Goal: Transaction & Acquisition: Purchase product/service

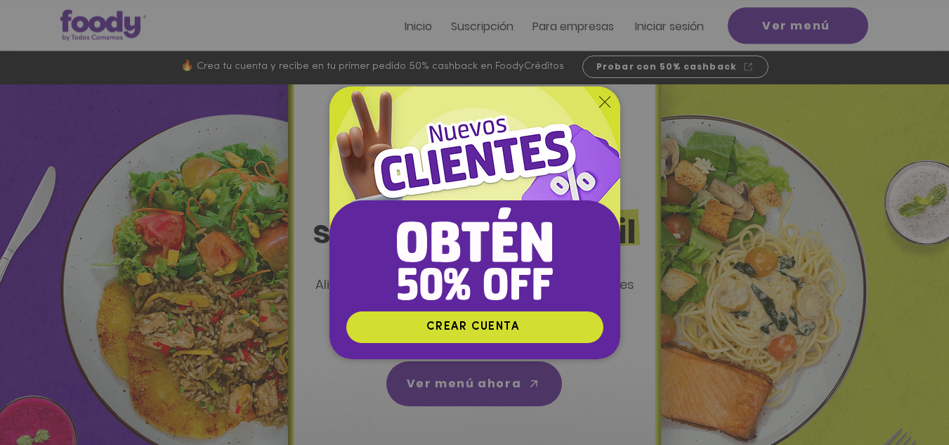
click at [602, 100] on icon "Volver al sitio" at bounding box center [604, 101] width 11 height 11
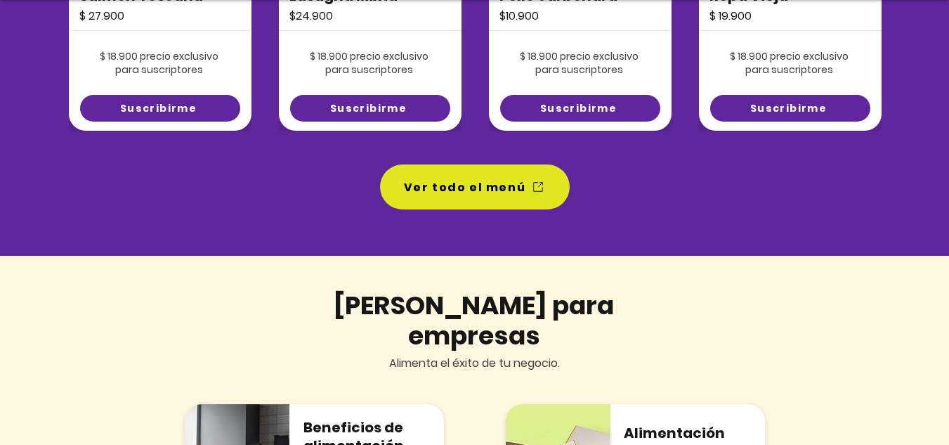
scroll to position [1250, 0]
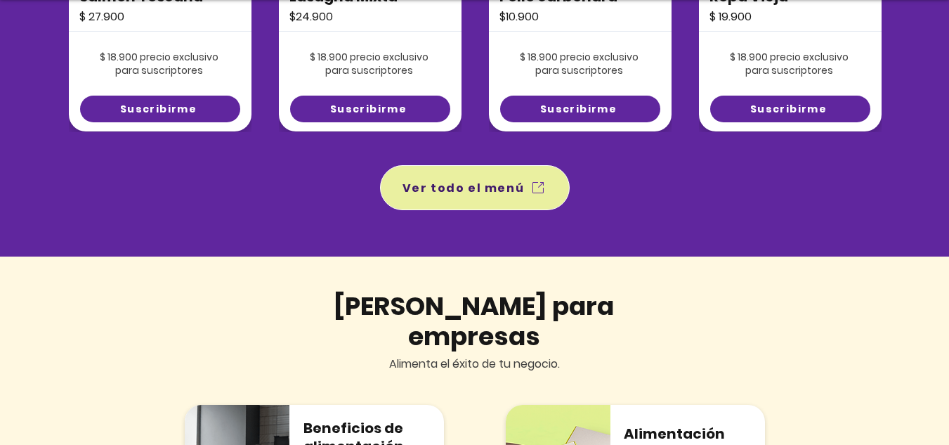
click at [490, 185] on span "Ver todo el menú" at bounding box center [464, 188] width 122 height 18
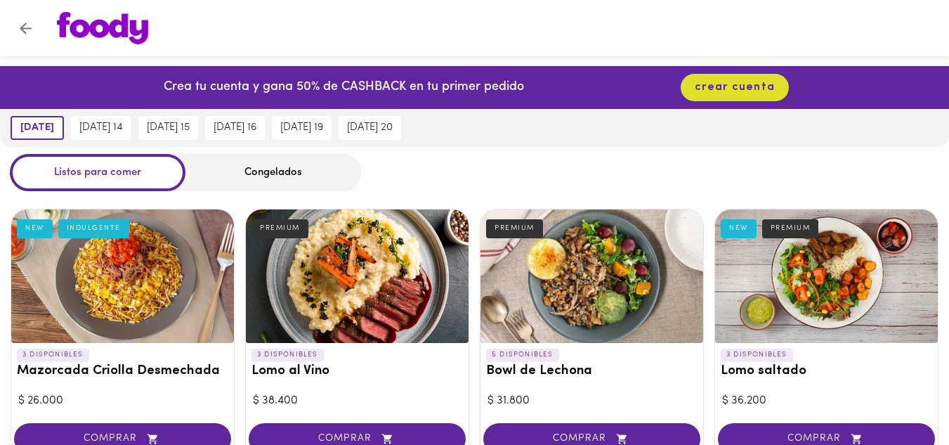
click at [260, 169] on div "Congelados" at bounding box center [274, 172] width 176 height 37
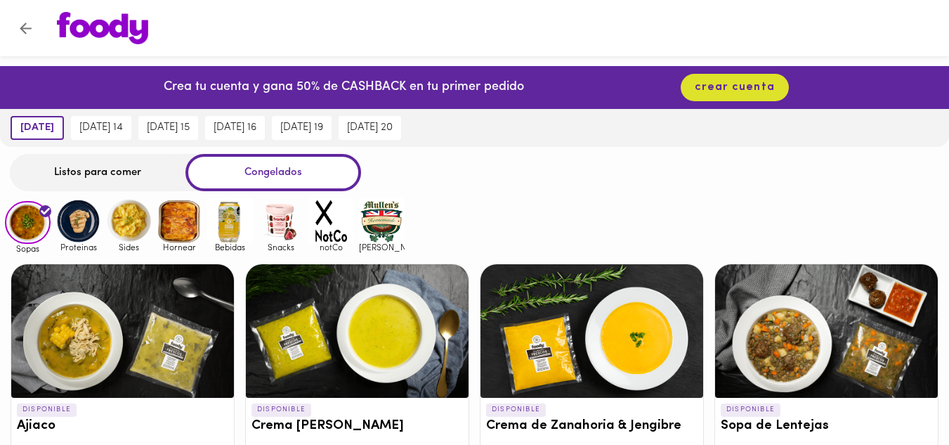
click at [22, 25] on icon "Volver" at bounding box center [26, 29] width 18 height 18
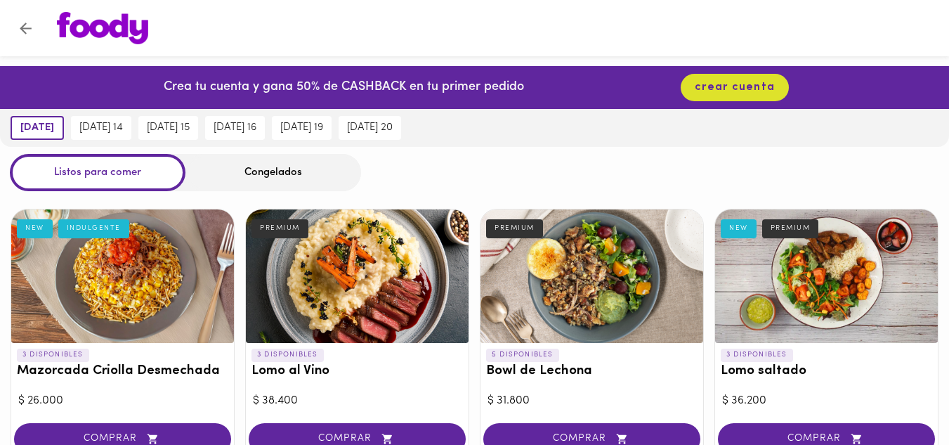
click at [31, 27] on icon "Volver" at bounding box center [26, 28] width 12 height 12
